Goal: Task Accomplishment & Management: Use online tool/utility

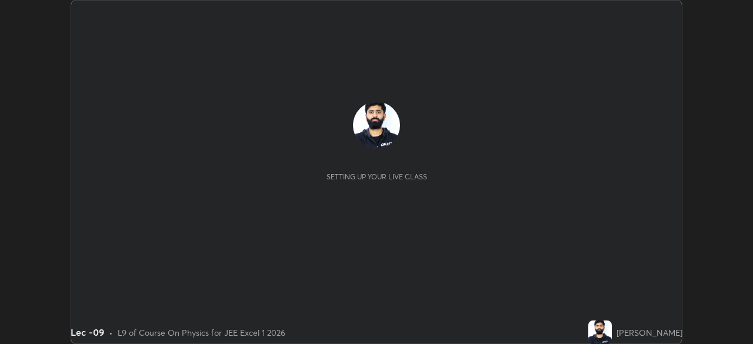
scroll to position [344, 753]
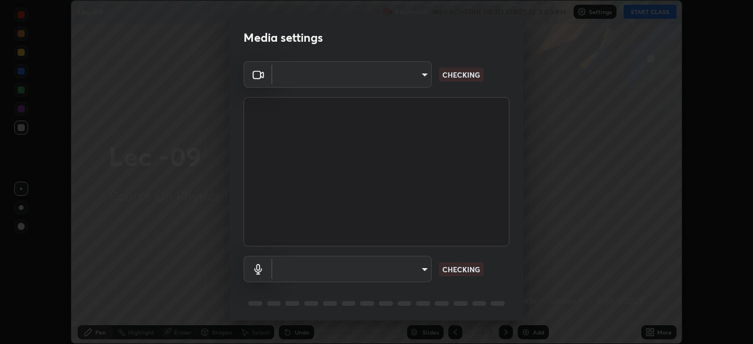
type input "b39c39fa3676aa5d69aadaccdd66f10891f302373f2f417769bad696ffd91bb2"
type input "communications"
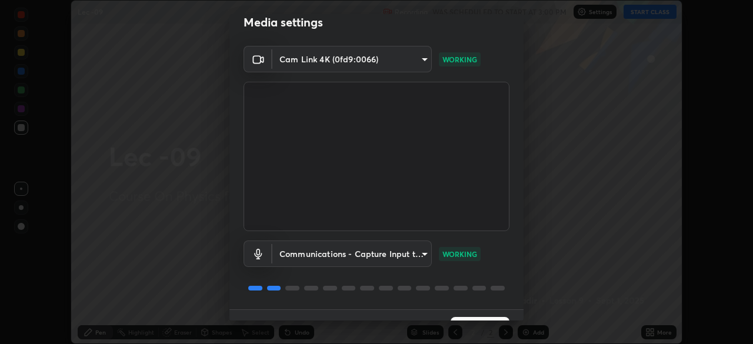
scroll to position [42, 0]
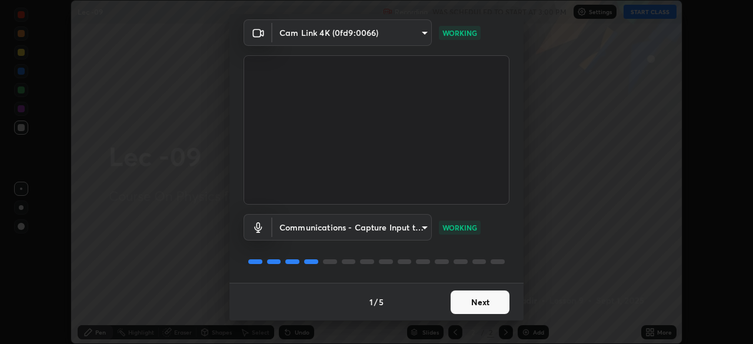
click at [482, 307] on button "Next" at bounding box center [480, 303] width 59 height 24
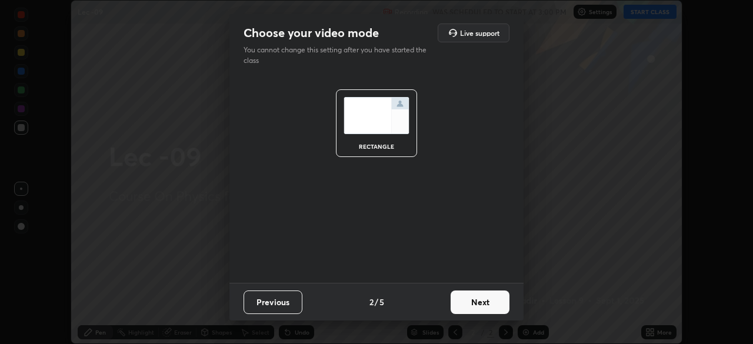
click at [483, 308] on button "Next" at bounding box center [480, 303] width 59 height 24
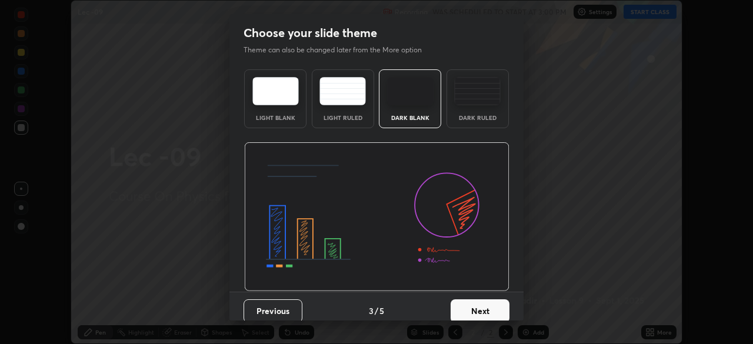
click at [474, 318] on button "Next" at bounding box center [480, 312] width 59 height 24
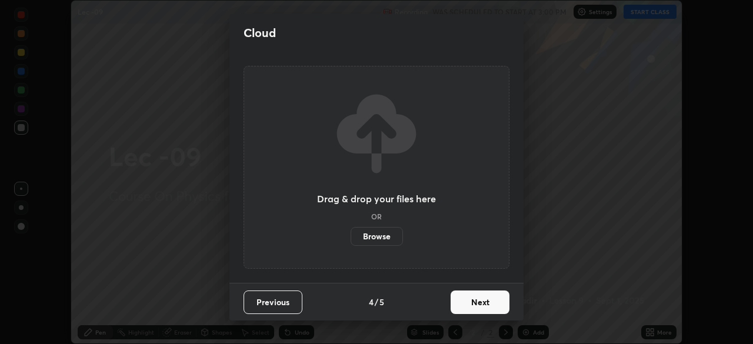
click at [476, 308] on button "Next" at bounding box center [480, 303] width 59 height 24
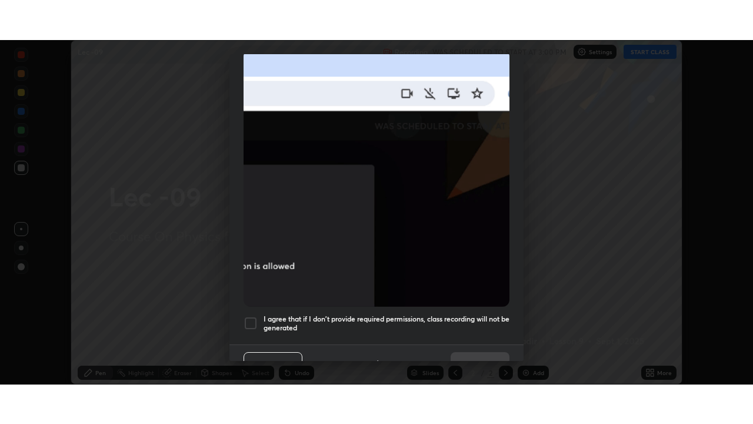
scroll to position [282, 0]
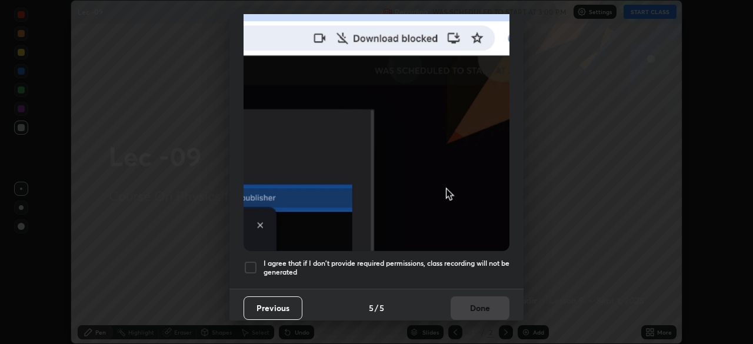
click at [255, 261] on div at bounding box center [251, 268] width 14 height 14
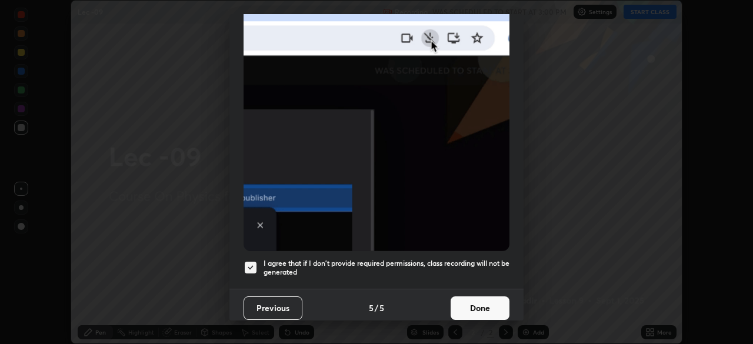
click at [483, 308] on button "Done" at bounding box center [480, 309] width 59 height 24
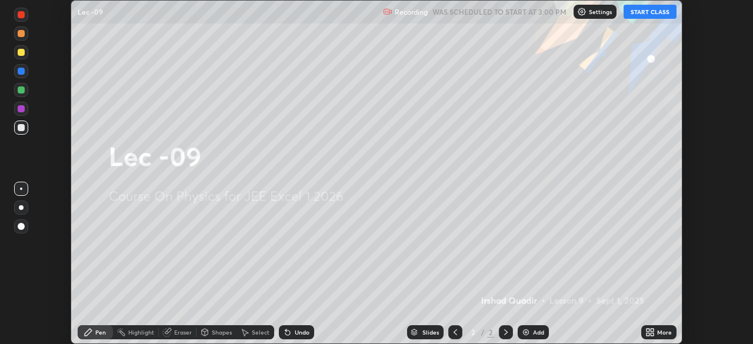
click at [657, 333] on div "More" at bounding box center [664, 333] width 15 height 6
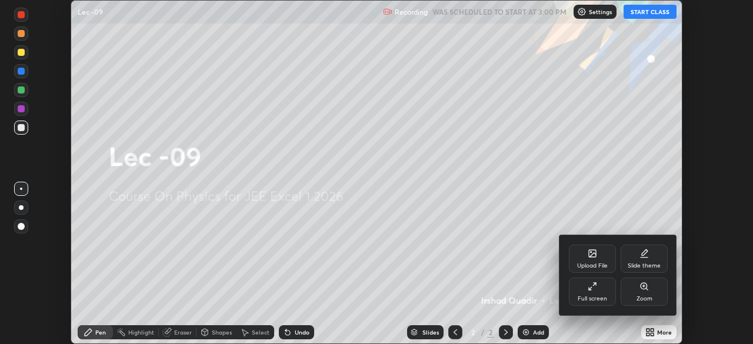
click at [592, 293] on div "Full screen" at bounding box center [592, 292] width 47 height 28
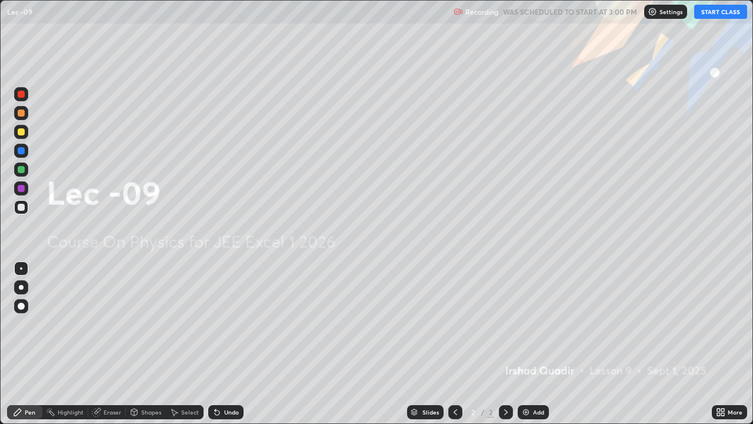
scroll to position [424, 753]
click at [530, 344] on div "Add" at bounding box center [533, 412] width 31 height 14
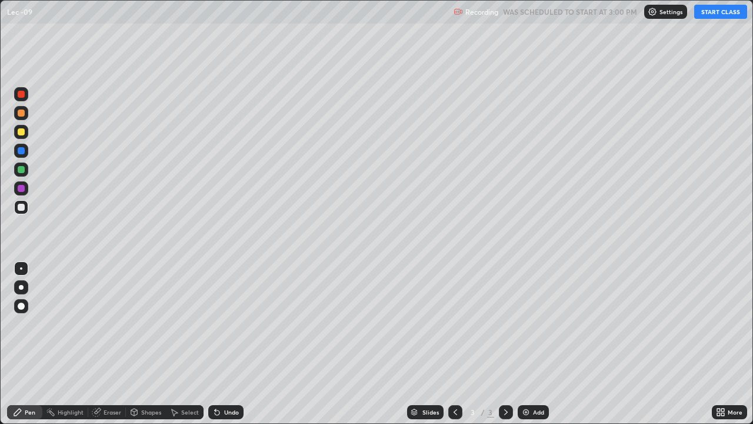
click at [458, 344] on icon at bounding box center [455, 411] width 9 height 9
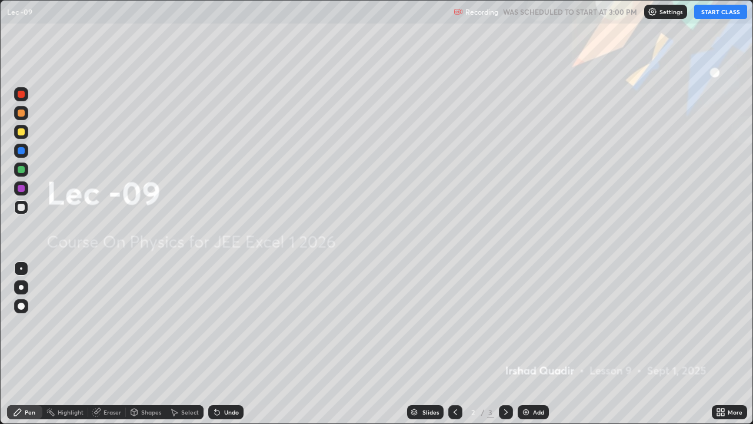
click at [725, 344] on icon at bounding box center [720, 411] width 9 height 9
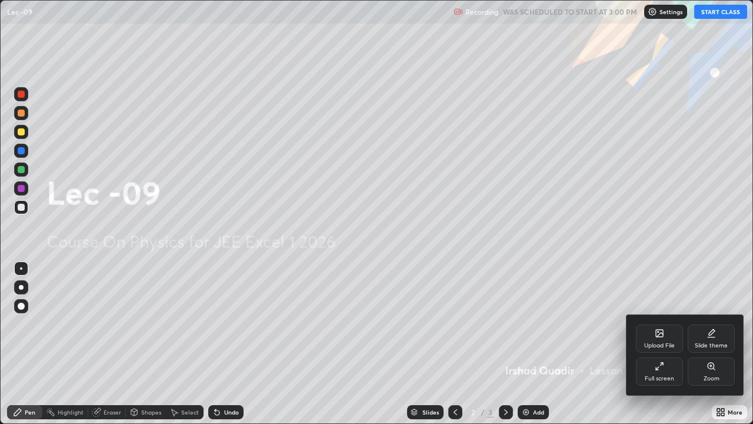
click at [663, 341] on div "Upload File" at bounding box center [659, 338] width 47 height 28
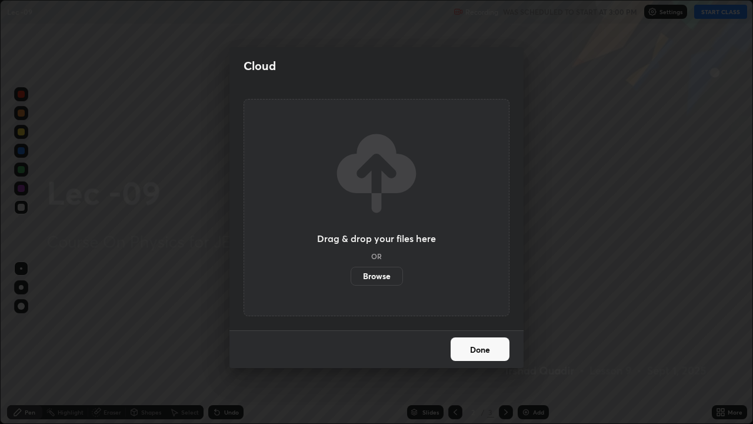
click at [492, 344] on button "Done" at bounding box center [480, 349] width 59 height 24
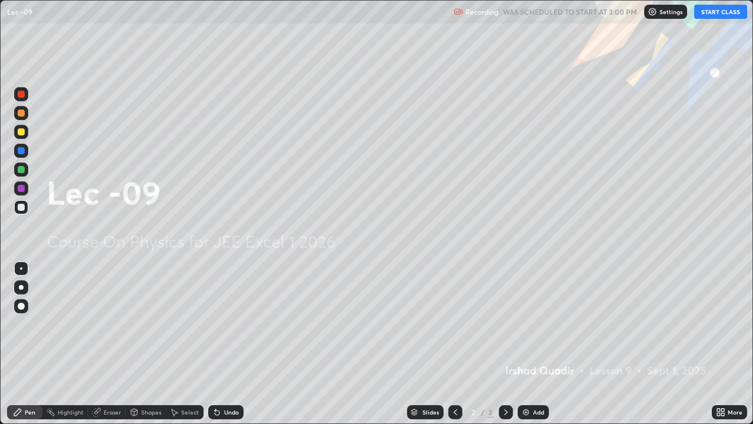
click at [731, 344] on div "More" at bounding box center [729, 412] width 35 height 24
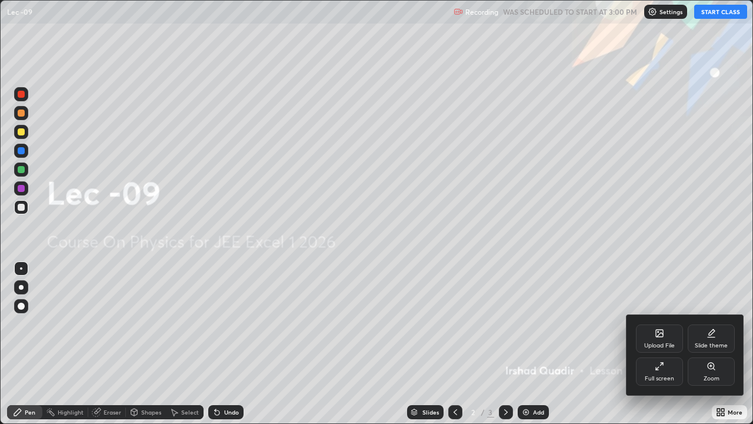
click at [714, 17] on div at bounding box center [376, 212] width 753 height 424
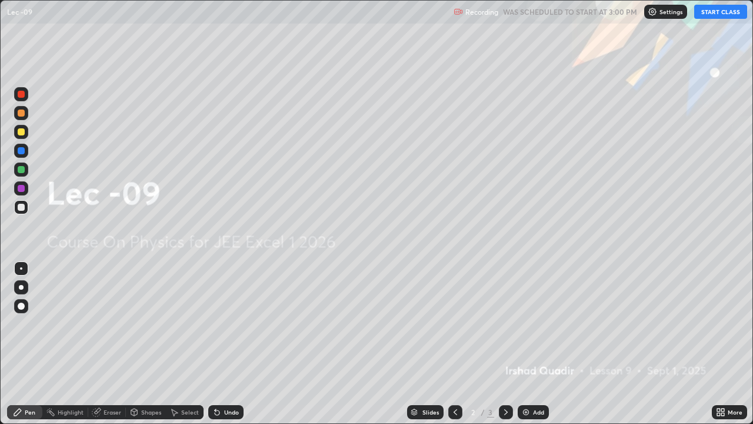
click at [720, 18] on button "START CLASS" at bounding box center [720, 12] width 53 height 14
click at [721, 15] on button "START CLASS" at bounding box center [720, 12] width 53 height 14
click at [719, 17] on button "START CLASS" at bounding box center [720, 12] width 53 height 14
click at [727, 344] on div "More" at bounding box center [729, 412] width 35 height 14
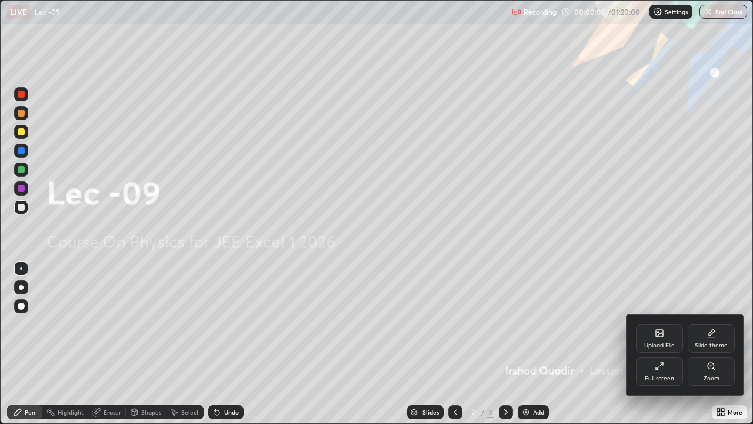
click at [710, 343] on div "Slide theme" at bounding box center [711, 346] width 33 height 6
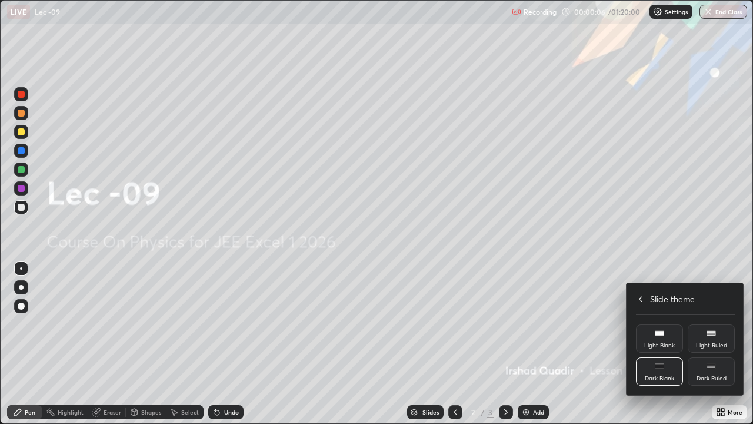
click at [709, 344] on rect at bounding box center [711, 366] width 9 height 5
click at [726, 344] on div at bounding box center [376, 212] width 753 height 424
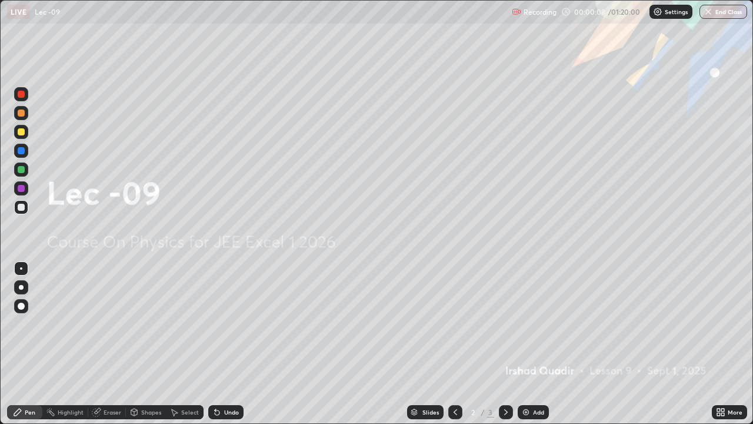
click at [725, 344] on icon at bounding box center [720, 411] width 9 height 9
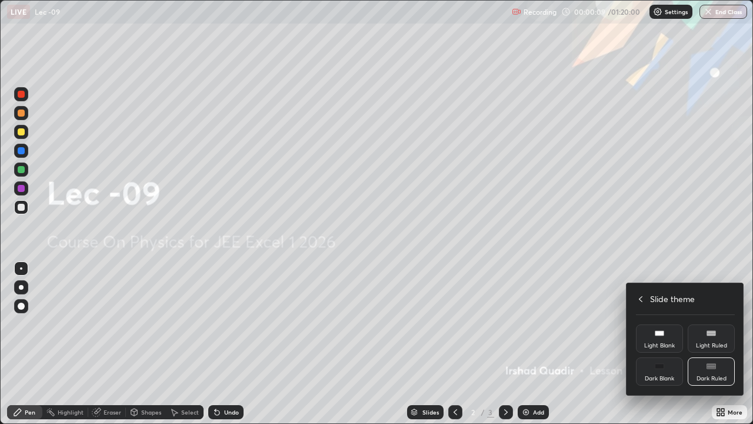
click at [718, 337] on div "Light Ruled" at bounding box center [711, 338] width 47 height 28
click at [714, 344] on div "Dark Ruled" at bounding box center [712, 378] width 30 height 6
click at [532, 344] on div at bounding box center [376, 212] width 753 height 424
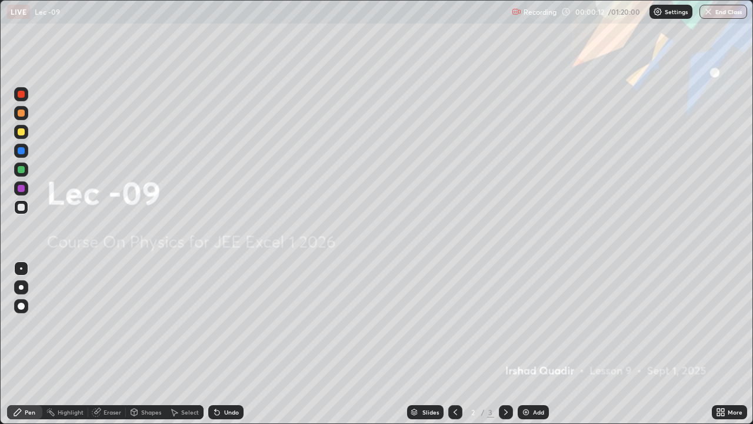
click at [540, 344] on div "Add" at bounding box center [538, 412] width 11 height 6
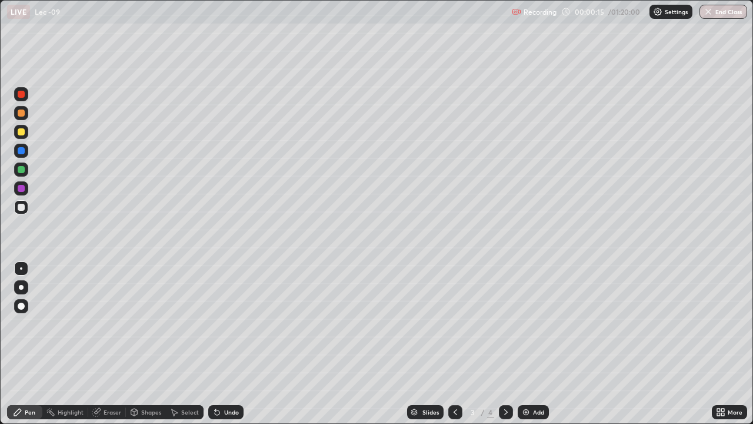
click at [22, 132] on div at bounding box center [21, 131] width 7 height 7
click at [21, 114] on div at bounding box center [21, 112] width 7 height 7
click at [147, 344] on div "Shapes" at bounding box center [151, 412] width 20 height 6
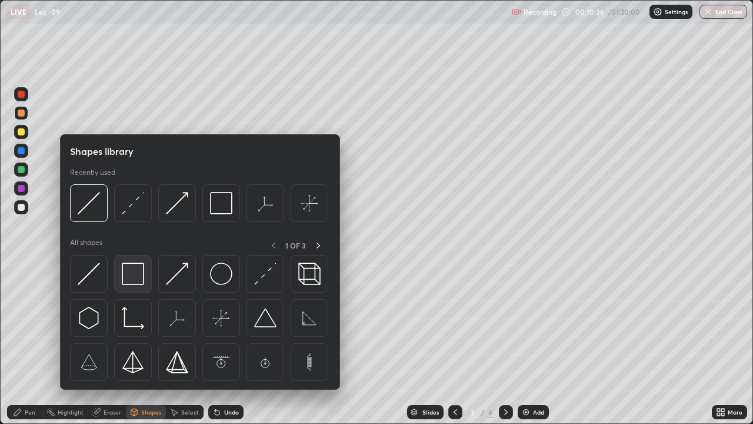
click at [131, 281] on img at bounding box center [133, 273] width 22 height 22
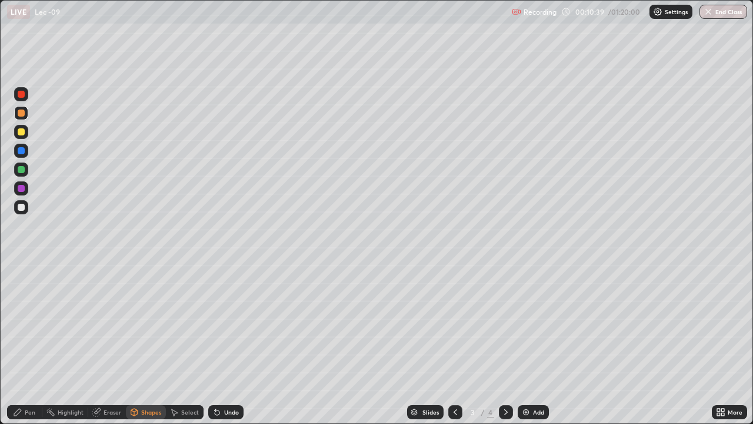
click at [28, 344] on div "Pen" at bounding box center [30, 412] width 11 height 6
click at [145, 344] on div "Shapes" at bounding box center [146, 412] width 40 height 14
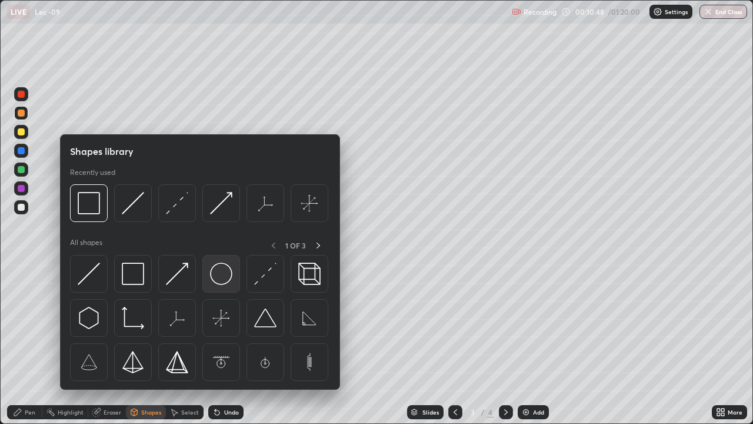
click at [225, 281] on img at bounding box center [221, 273] width 22 height 22
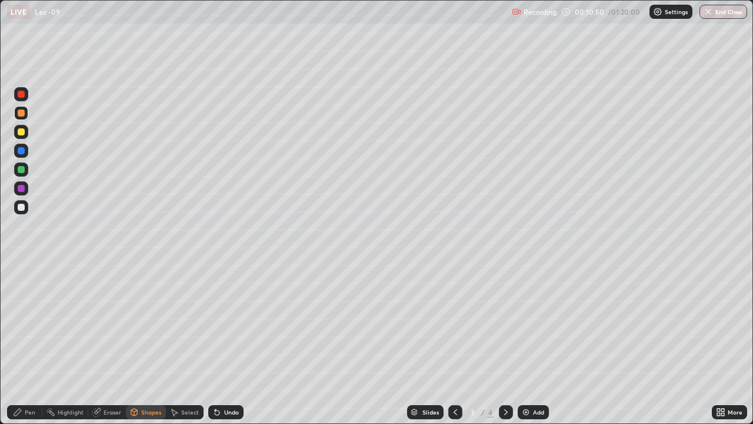
click at [24, 170] on div at bounding box center [21, 169] width 7 height 7
click at [225, 344] on div "Undo" at bounding box center [231, 412] width 15 height 6
click at [227, 344] on div "Undo" at bounding box center [231, 412] width 15 height 6
click at [109, 344] on div "Eraser" at bounding box center [113, 412] width 18 height 6
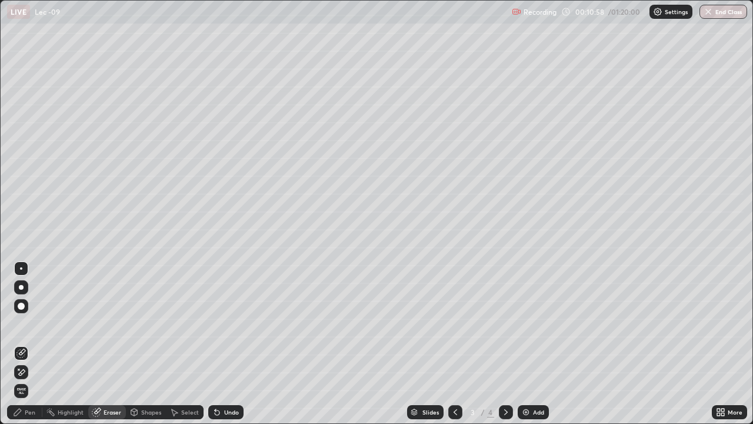
click at [144, 344] on div "Shapes" at bounding box center [146, 412] width 40 height 14
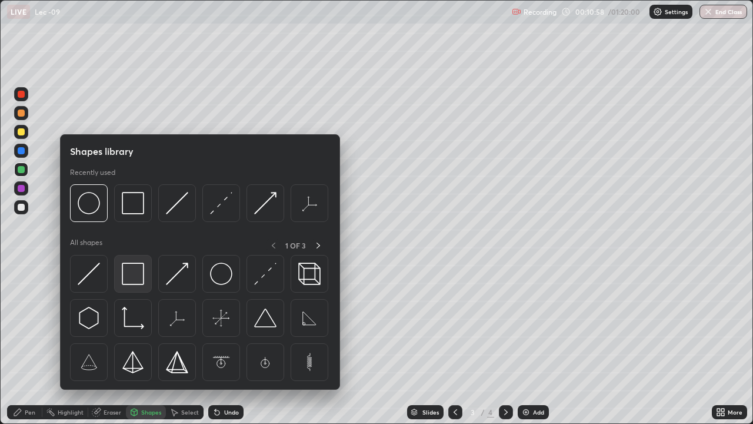
click at [134, 274] on img at bounding box center [133, 273] width 22 height 22
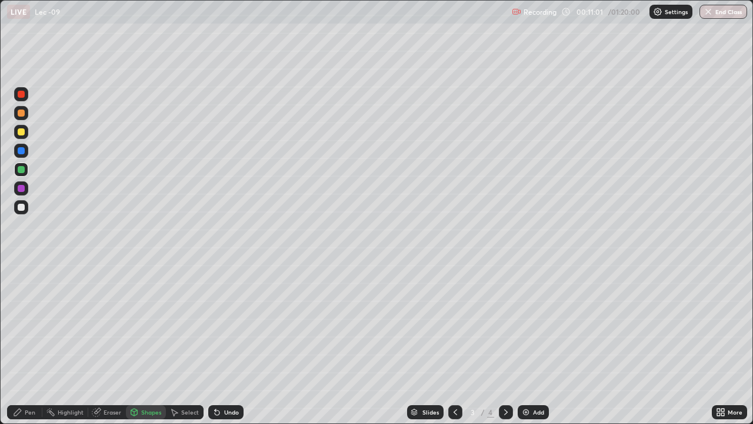
click at [32, 344] on div "Pen" at bounding box center [30, 412] width 11 height 6
click at [146, 344] on div "Shapes" at bounding box center [151, 412] width 20 height 6
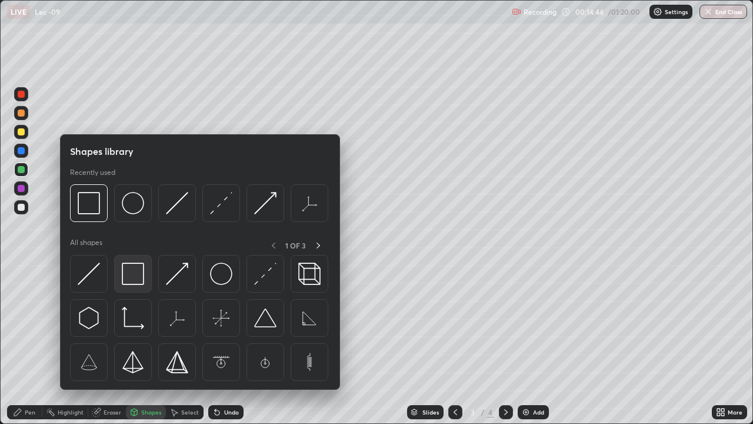
click at [128, 274] on img at bounding box center [133, 273] width 22 height 22
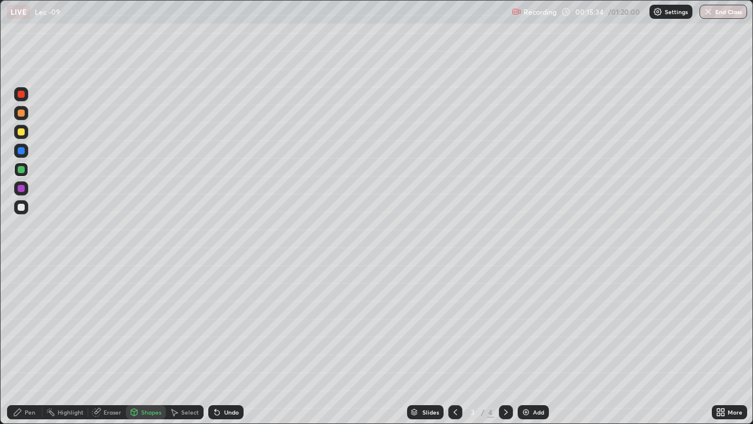
click at [228, 344] on div "Undo" at bounding box center [225, 412] width 35 height 14
click at [24, 344] on div "Pen" at bounding box center [24, 412] width 35 height 14
click at [109, 344] on div "Eraser" at bounding box center [113, 412] width 18 height 6
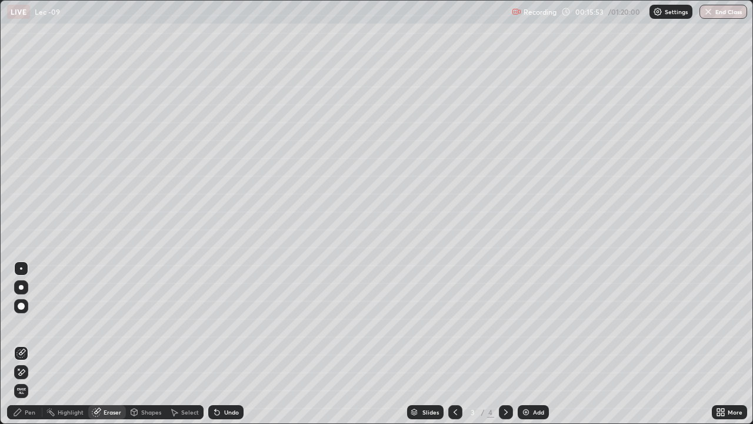
click at [33, 344] on div "Pen" at bounding box center [30, 412] width 11 height 6
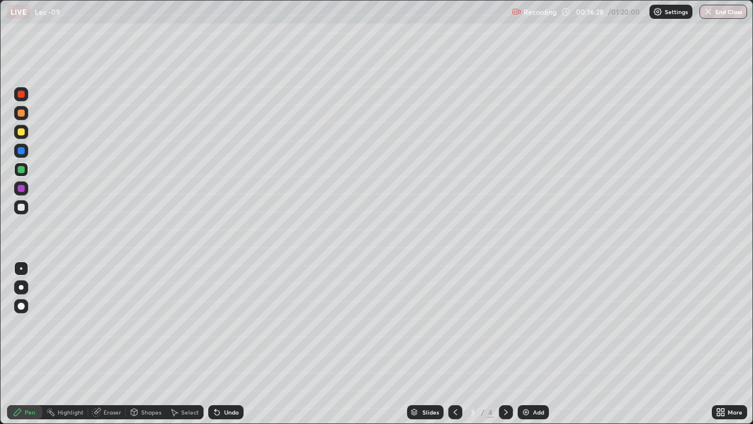
click at [184, 344] on div "Select" at bounding box center [190, 412] width 18 height 6
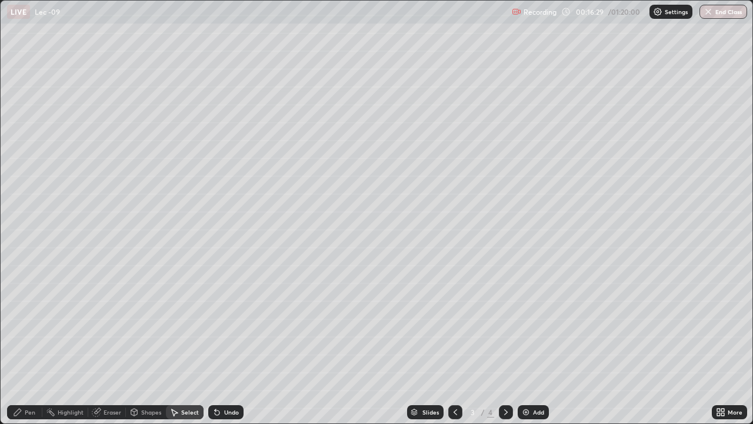
click at [158, 344] on div "Shapes" at bounding box center [151, 412] width 20 height 6
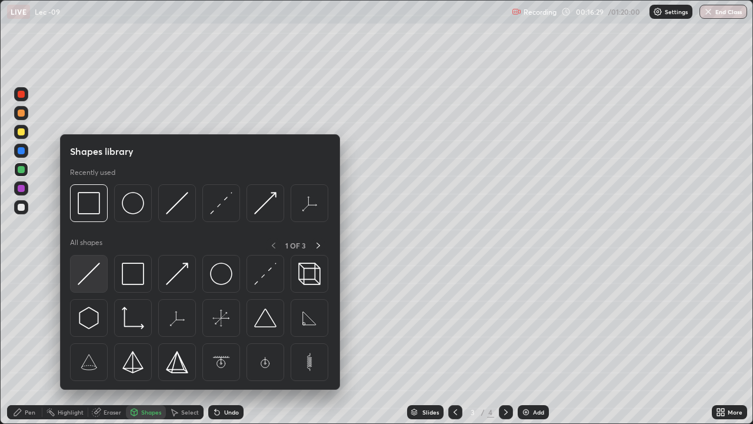
click at [97, 272] on img at bounding box center [89, 273] width 22 height 22
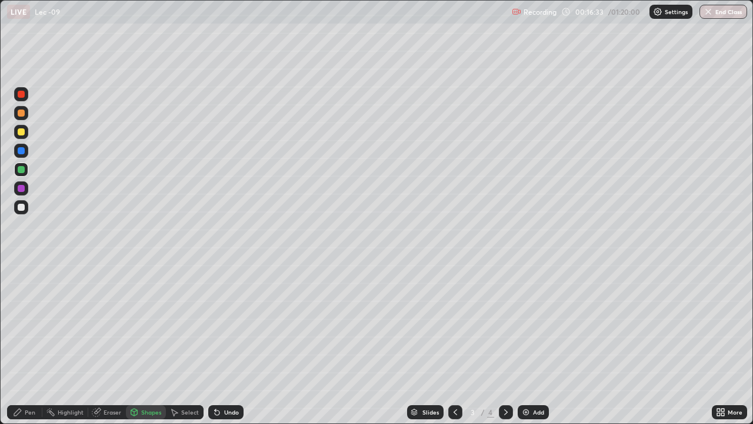
click at [34, 344] on div "Pen" at bounding box center [30, 412] width 11 height 6
click at [531, 344] on div "Add" at bounding box center [533, 412] width 31 height 14
click at [451, 344] on icon at bounding box center [455, 411] width 9 height 9
click at [522, 344] on div "Add" at bounding box center [533, 412] width 31 height 14
click at [532, 344] on div "Add" at bounding box center [533, 412] width 31 height 14
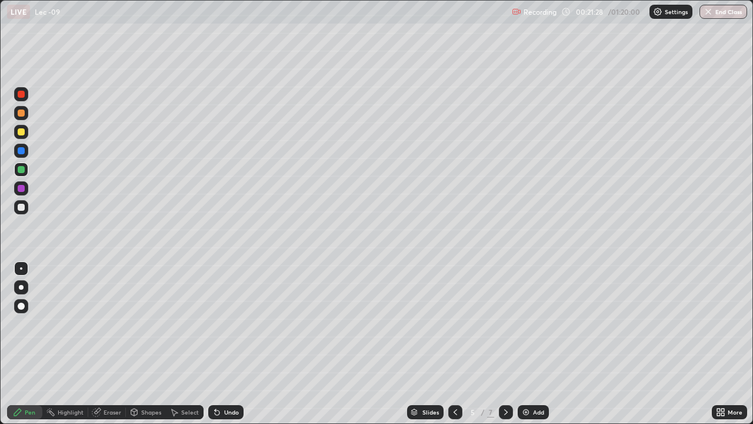
click at [112, 344] on div "Eraser" at bounding box center [113, 412] width 18 height 6
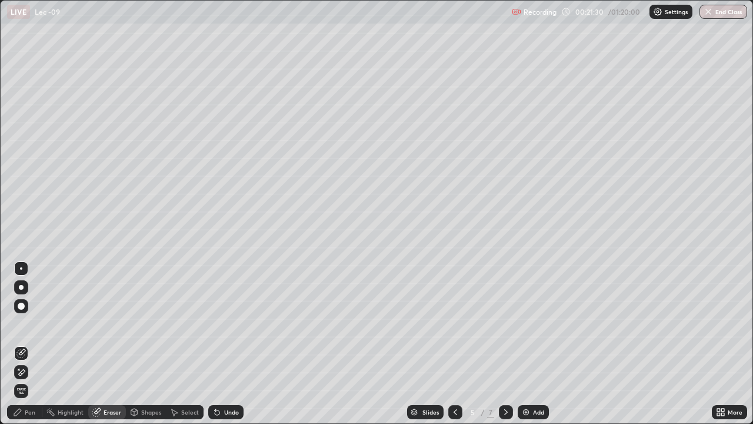
click at [29, 344] on div "Pen" at bounding box center [30, 412] width 11 height 6
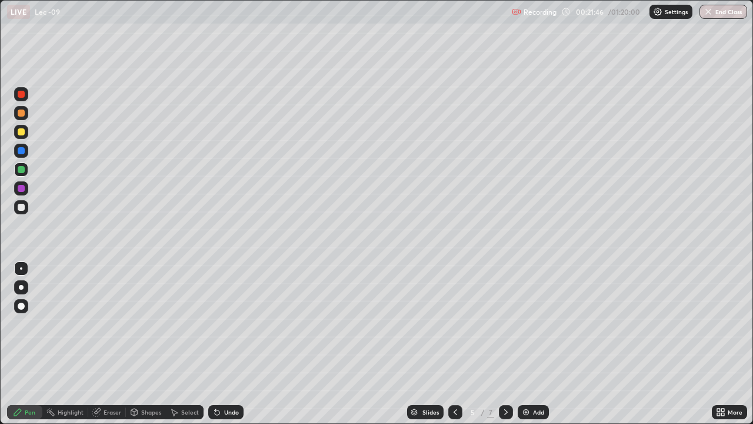
click at [151, 344] on div "Shapes" at bounding box center [151, 412] width 20 height 6
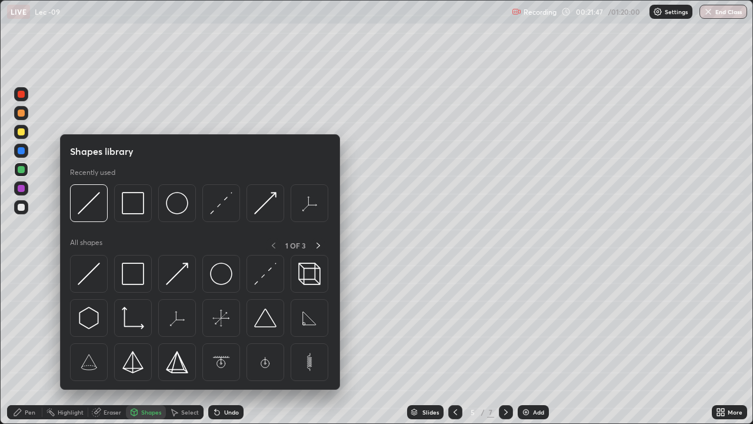
click at [121, 344] on div "Eraser" at bounding box center [107, 412] width 38 height 14
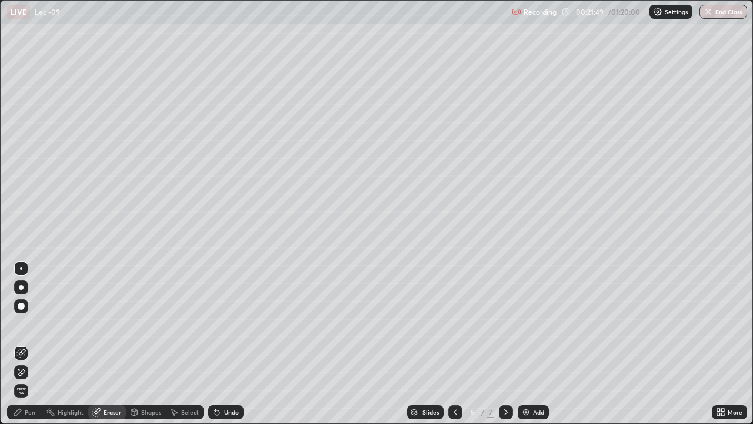
click at [33, 344] on div "Pen" at bounding box center [30, 412] width 11 height 6
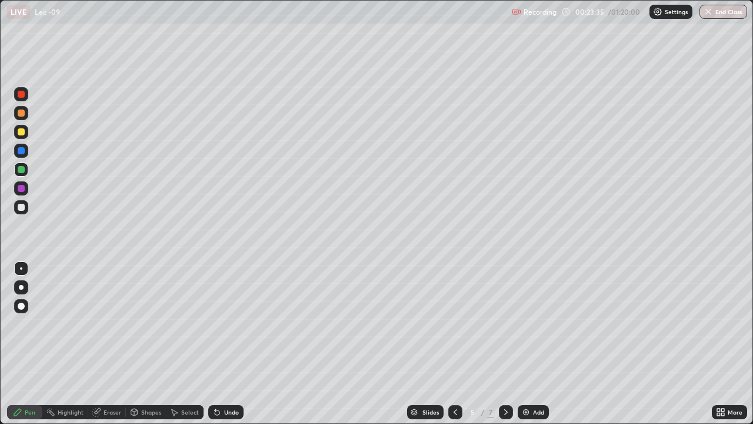
click at [118, 344] on div "Eraser" at bounding box center [113, 412] width 18 height 6
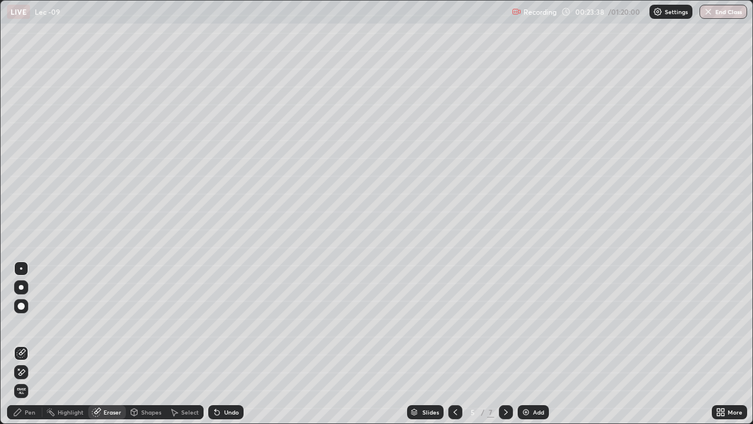
click at [31, 344] on div "Pen" at bounding box center [30, 412] width 11 height 6
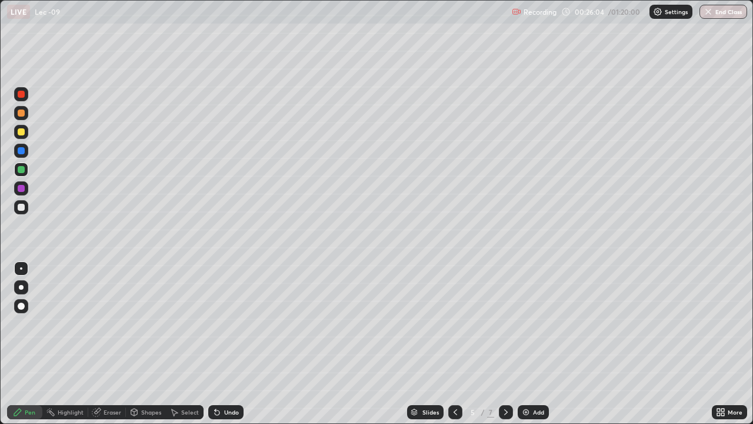
click at [530, 344] on div "Add" at bounding box center [533, 412] width 31 height 14
click at [22, 95] on div at bounding box center [21, 94] width 7 height 7
click at [19, 131] on div at bounding box center [21, 131] width 7 height 7
click at [533, 344] on div "Add" at bounding box center [538, 412] width 11 height 6
click at [21, 132] on div at bounding box center [21, 131] width 7 height 7
